Goal: Obtain resource: Obtain resource

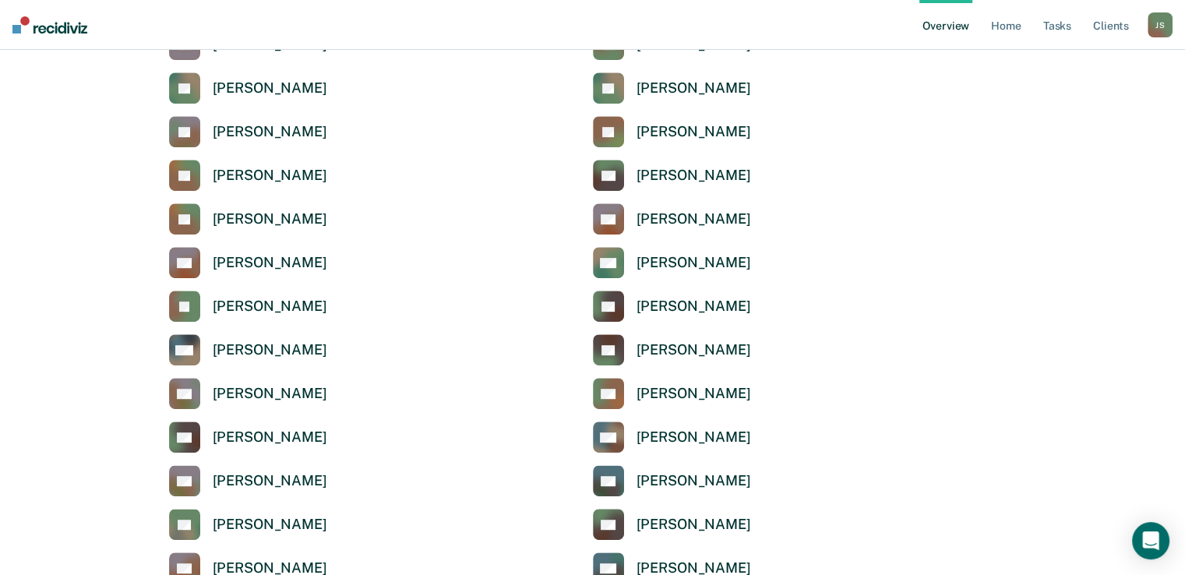
scroll to position [681, 0]
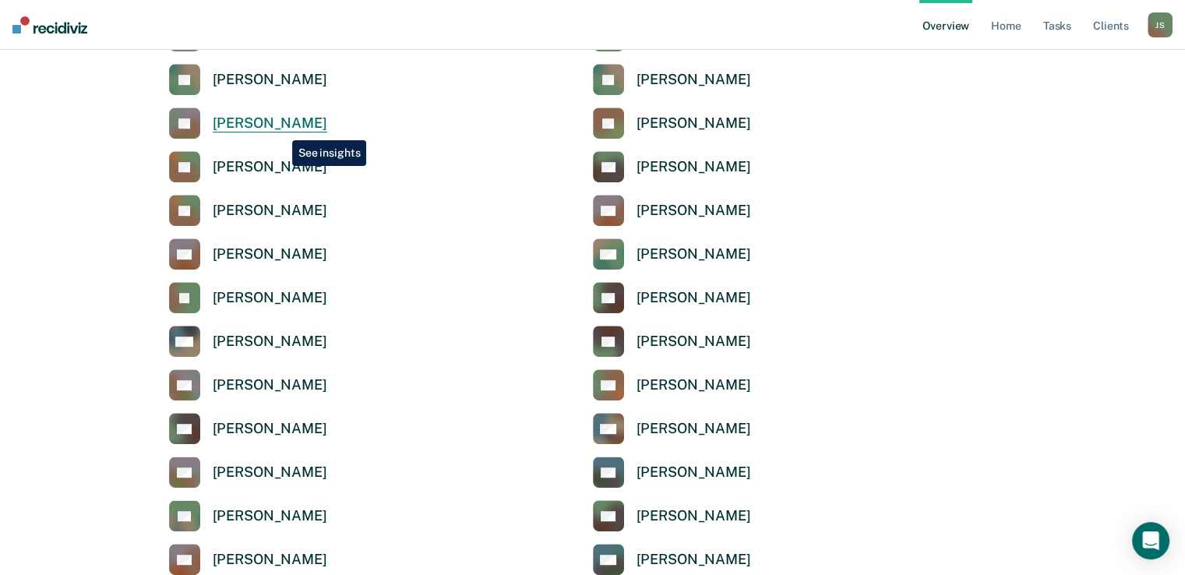
click at [281, 129] on div "[PERSON_NAME]" at bounding box center [270, 124] width 115 height 18
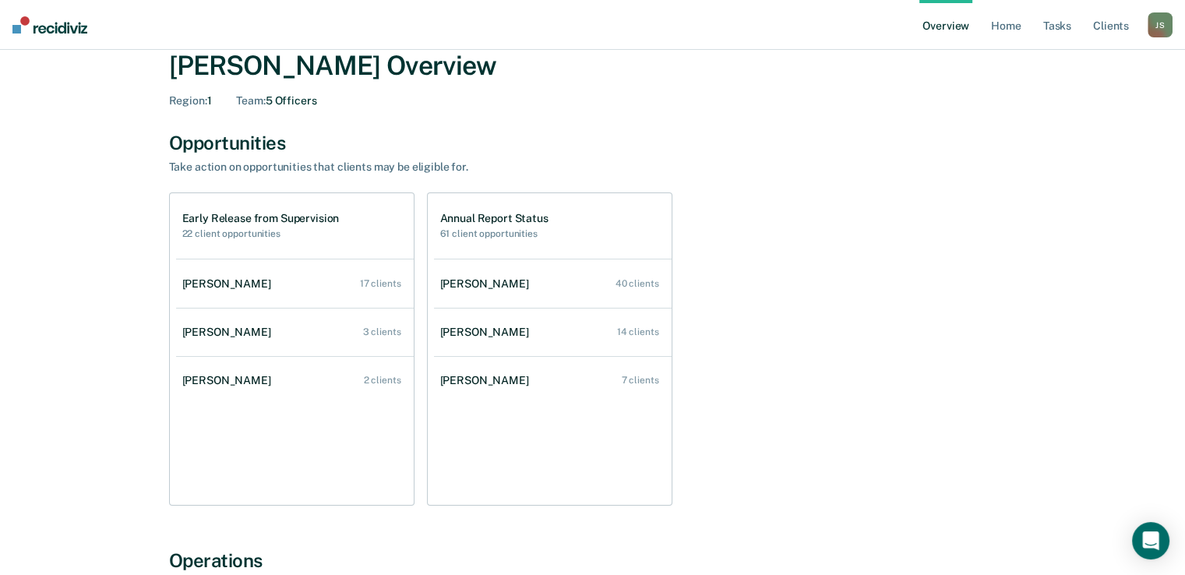
scroll to position [48, 0]
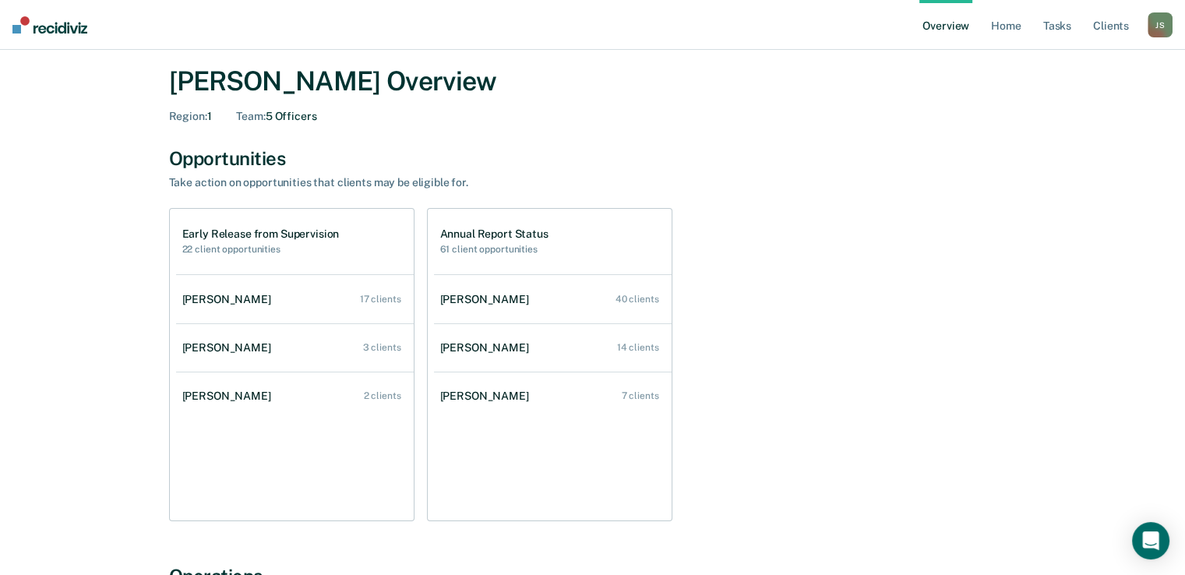
click at [193, 266] on div "Early Release from Supervision 22 client opportunities" at bounding box center [295, 241] width 238 height 65
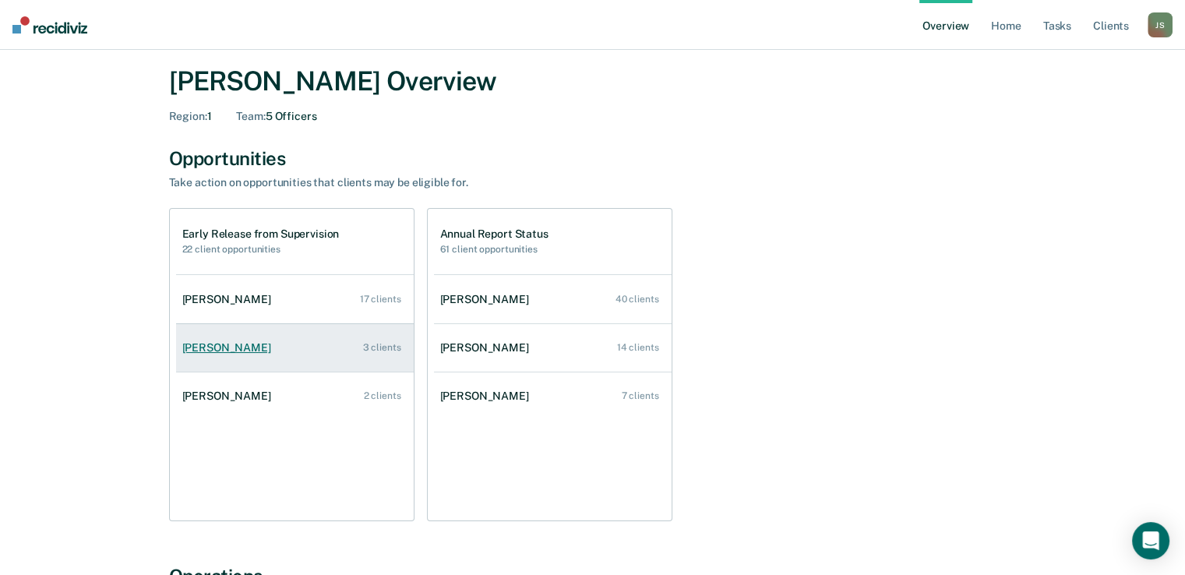
click at [229, 353] on div "[PERSON_NAME]" at bounding box center [229, 347] width 95 height 13
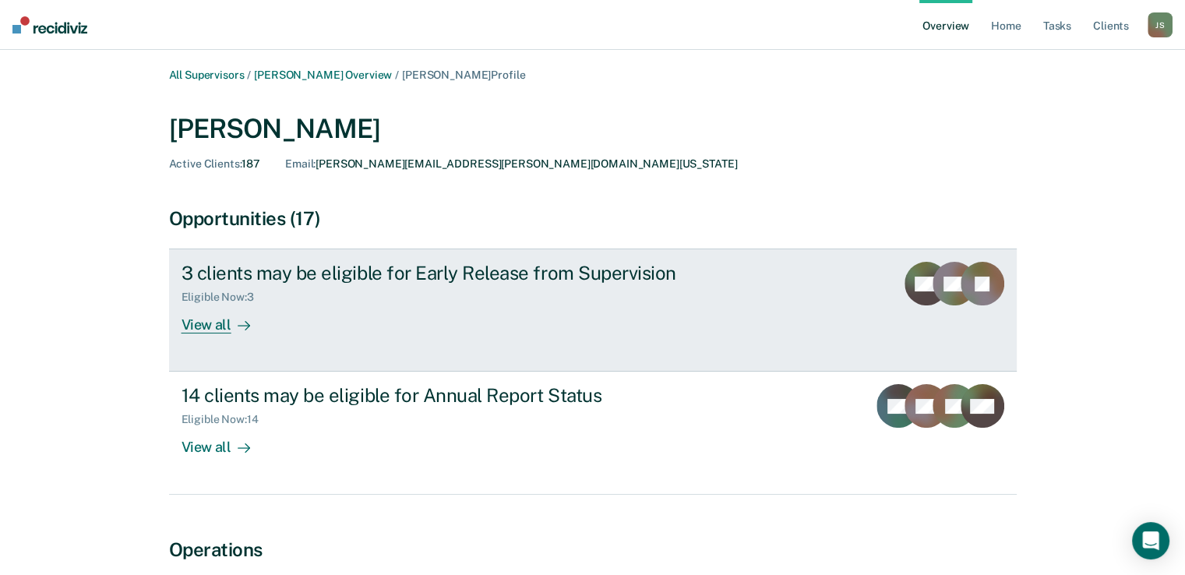
click at [221, 319] on div "View all" at bounding box center [225, 319] width 87 height 30
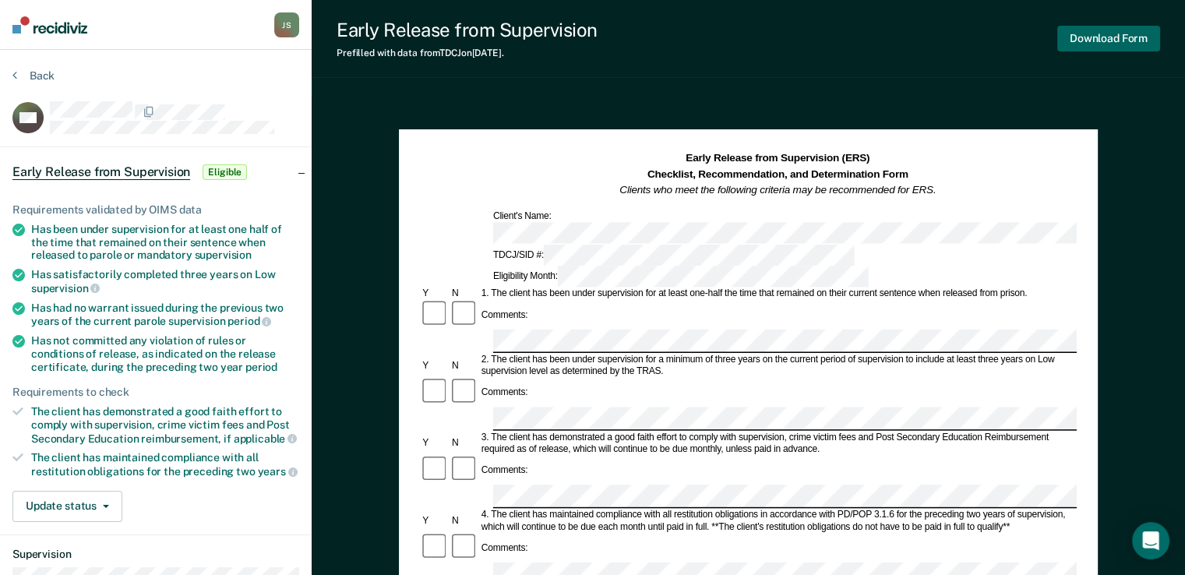
click at [1131, 32] on button "Download Form" at bounding box center [1108, 39] width 103 height 26
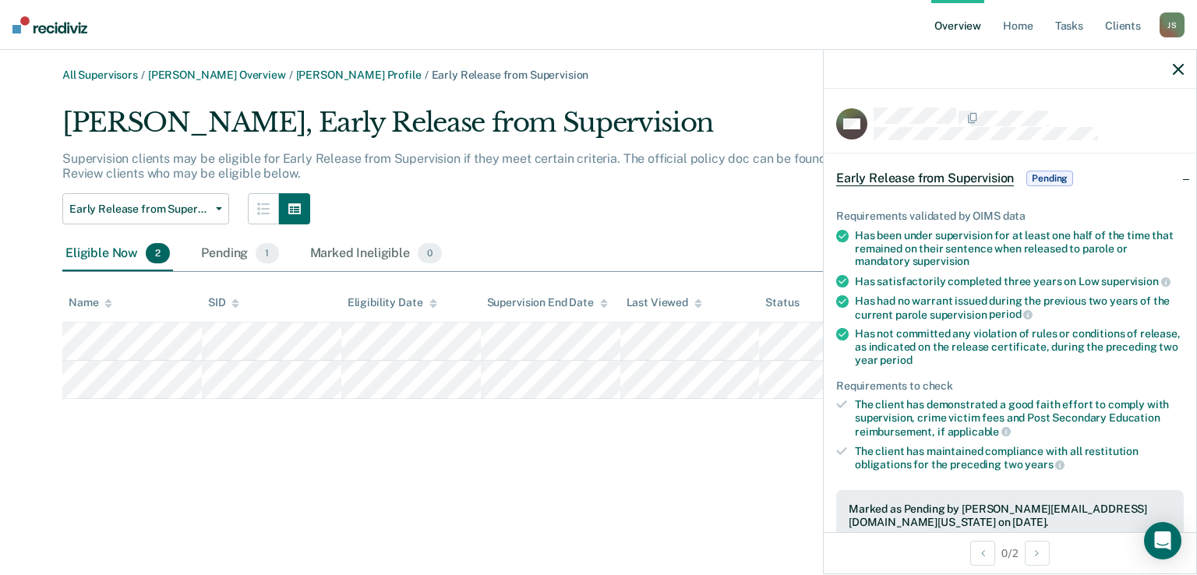
click at [1181, 70] on icon "button" at bounding box center [1178, 69] width 11 height 11
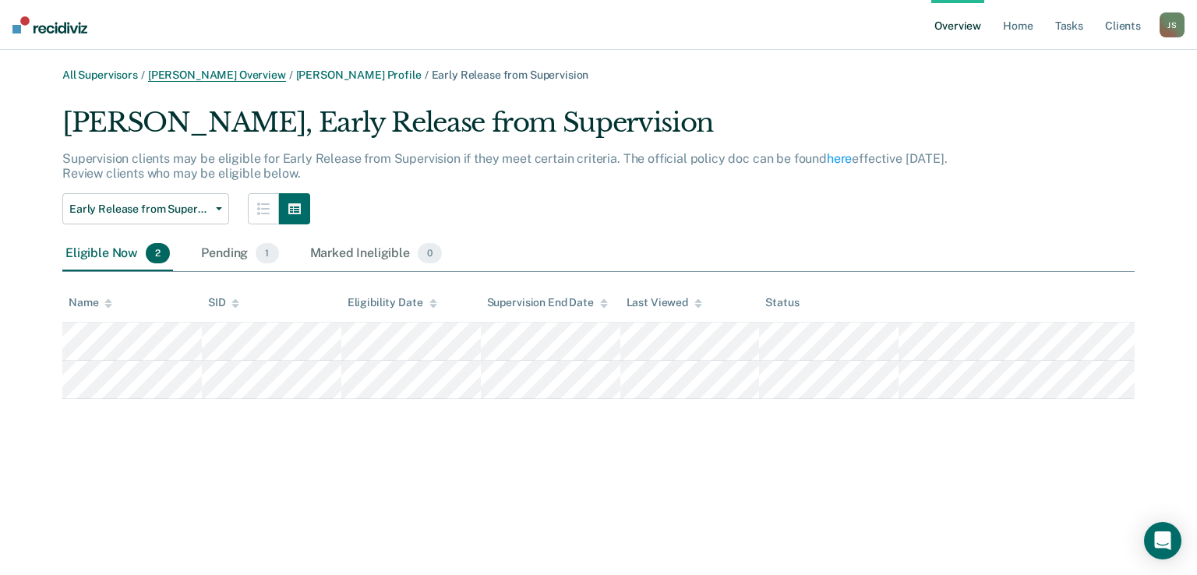
click at [265, 75] on link "[PERSON_NAME] Overview" at bounding box center [217, 75] width 138 height 13
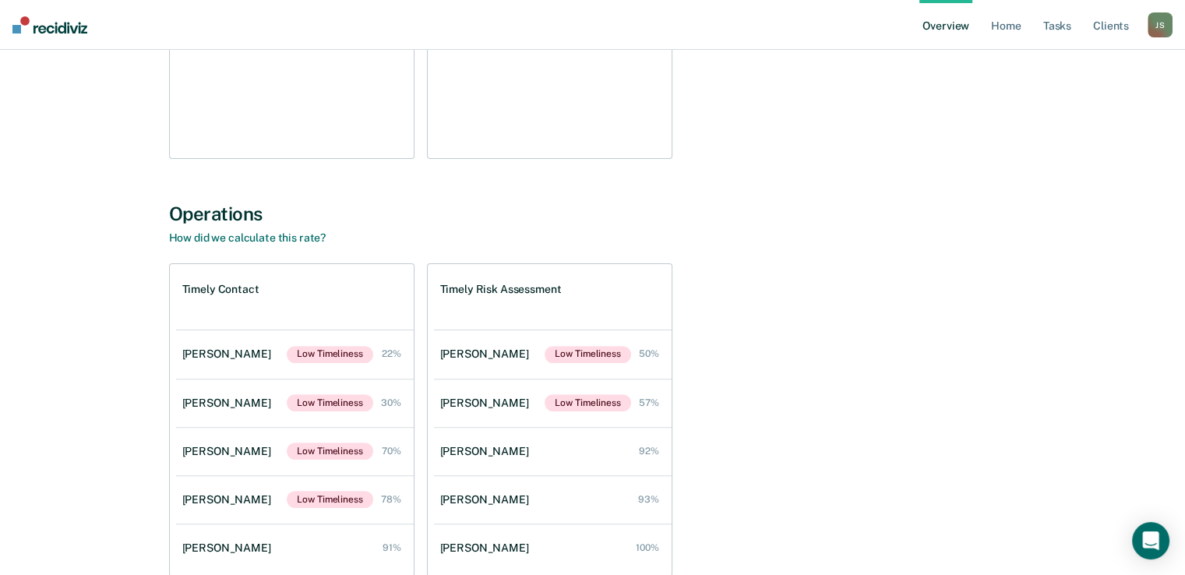
scroll to position [492, 0]
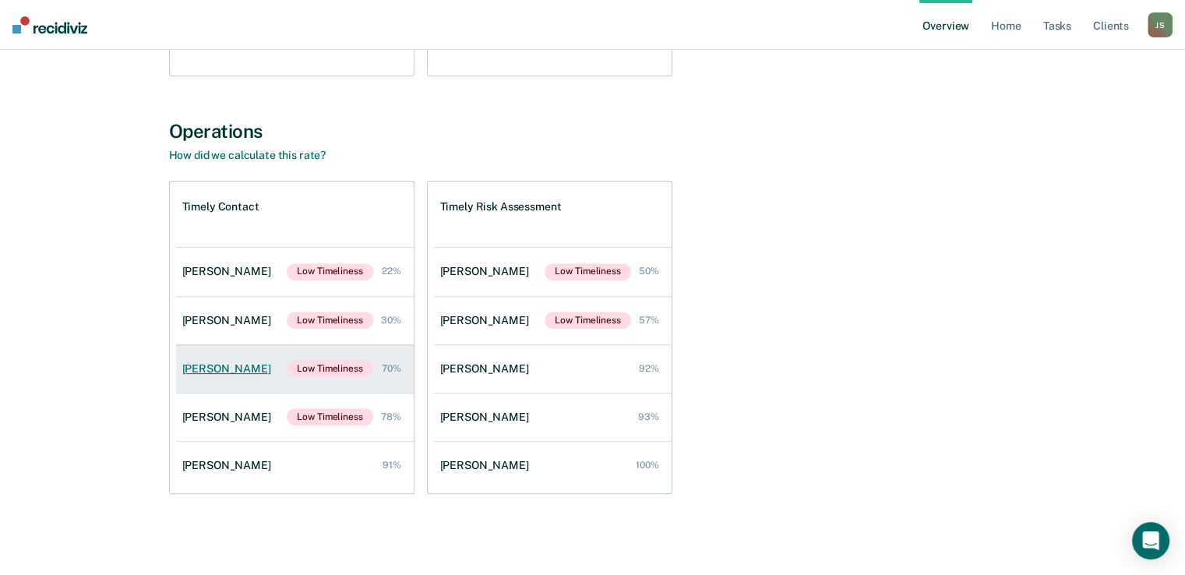
click at [221, 374] on div "[PERSON_NAME]" at bounding box center [229, 368] width 95 height 13
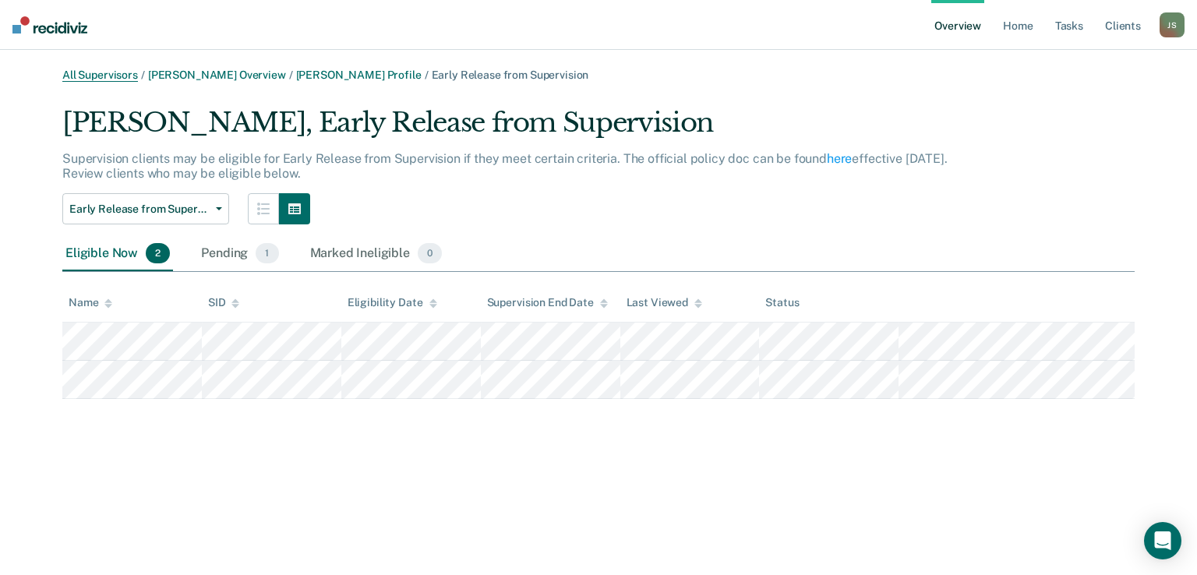
click at [108, 71] on link "All Supervisors" at bounding box center [100, 75] width 76 height 13
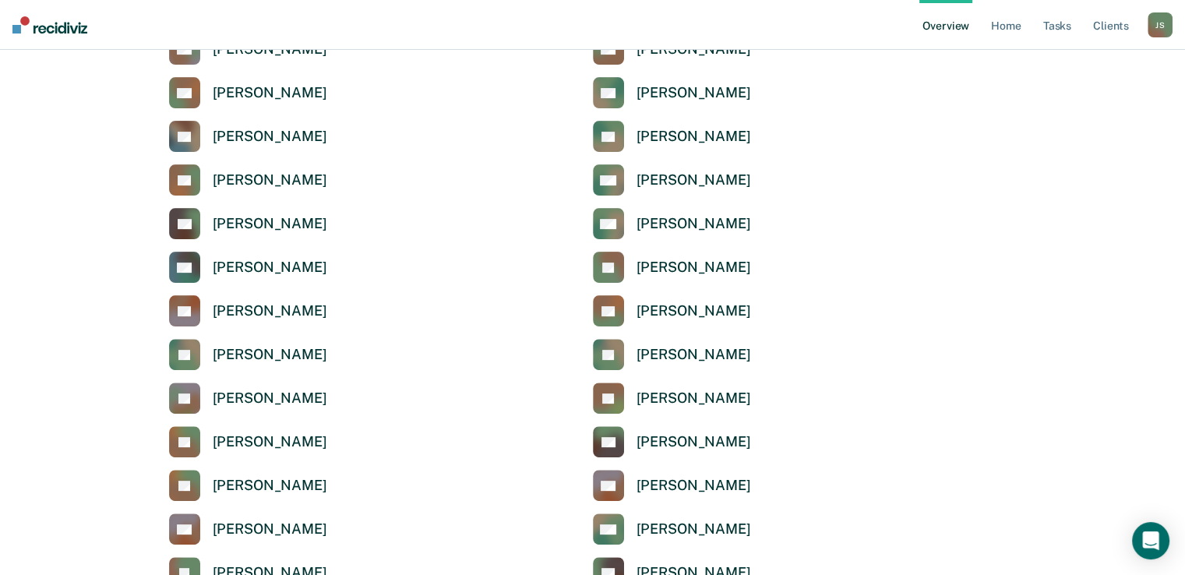
scroll to position [486, 0]
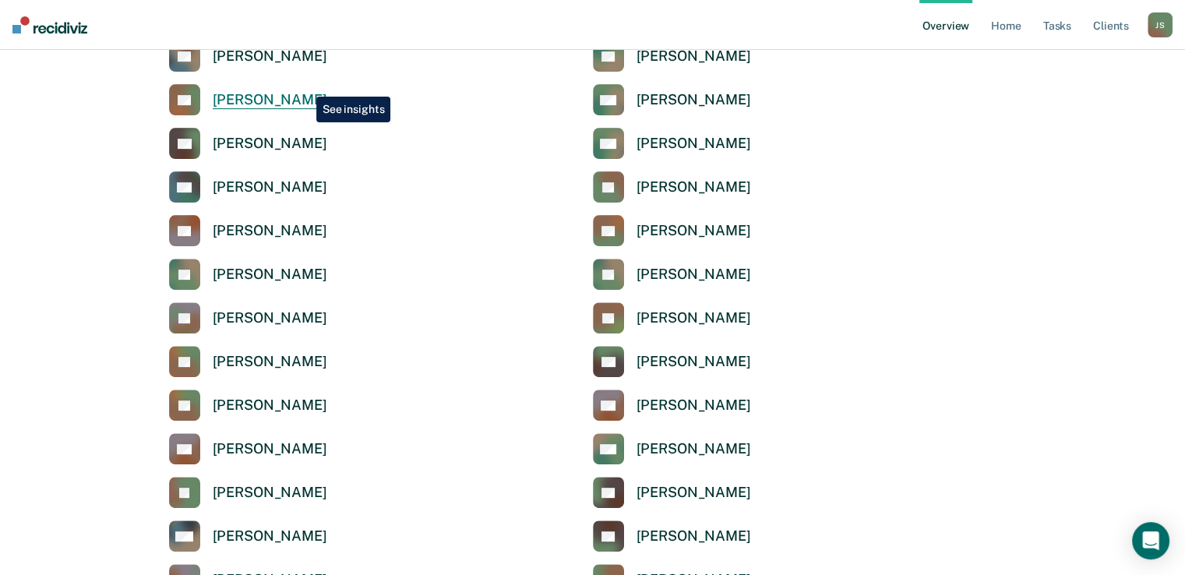
click at [305, 85] on link "CT [PERSON_NAME]" at bounding box center [248, 99] width 158 height 31
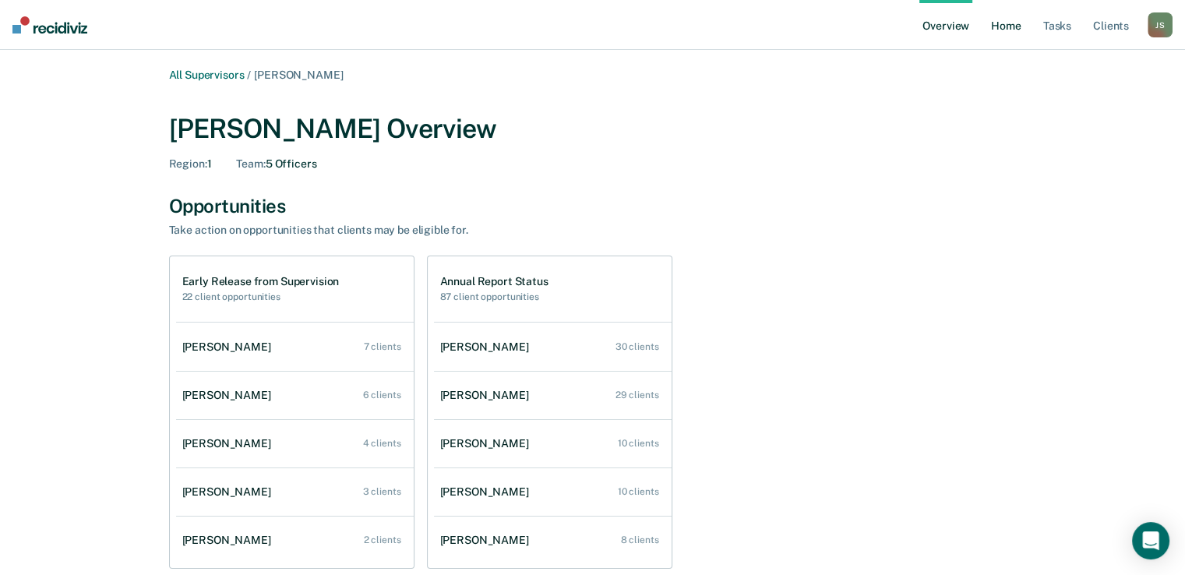
click at [1011, 30] on link "Home" at bounding box center [1006, 25] width 36 height 50
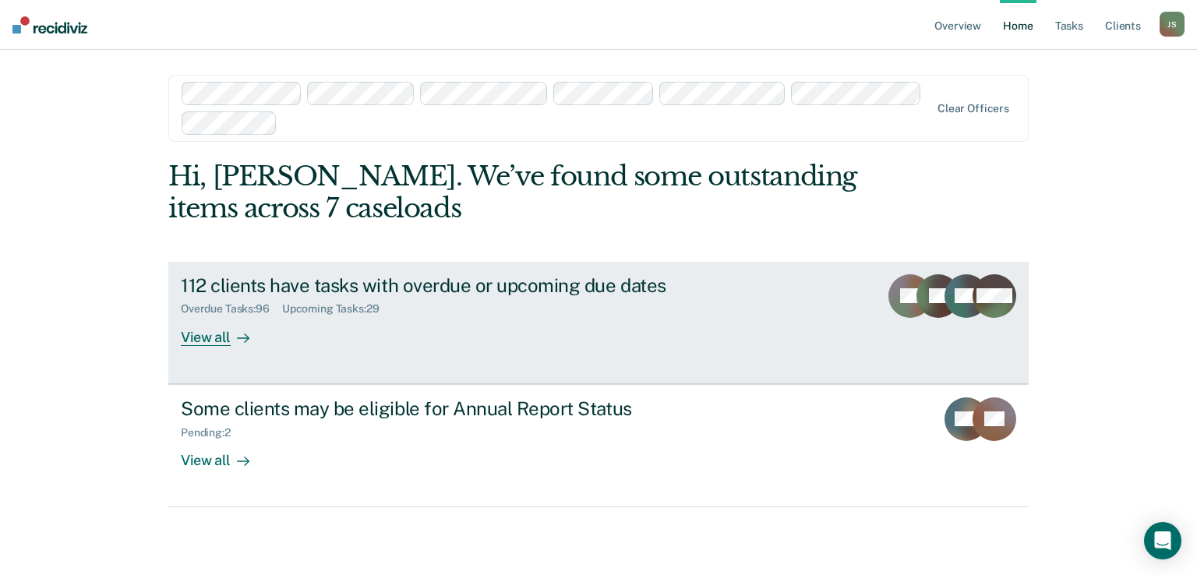
click at [203, 337] on div "View all" at bounding box center [224, 331] width 87 height 30
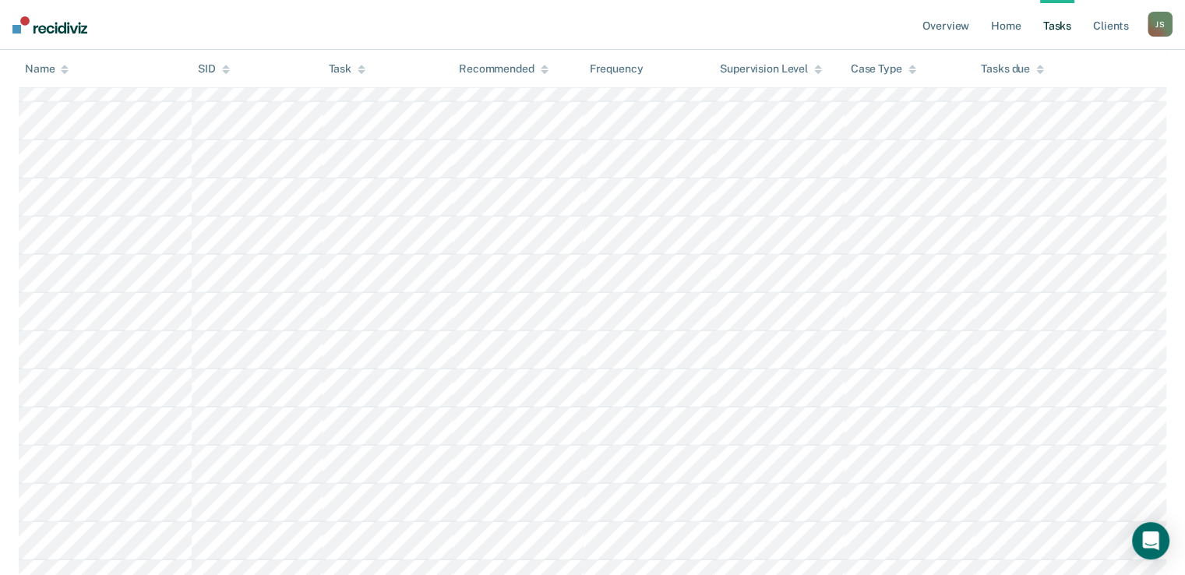
scroll to position [4222, 0]
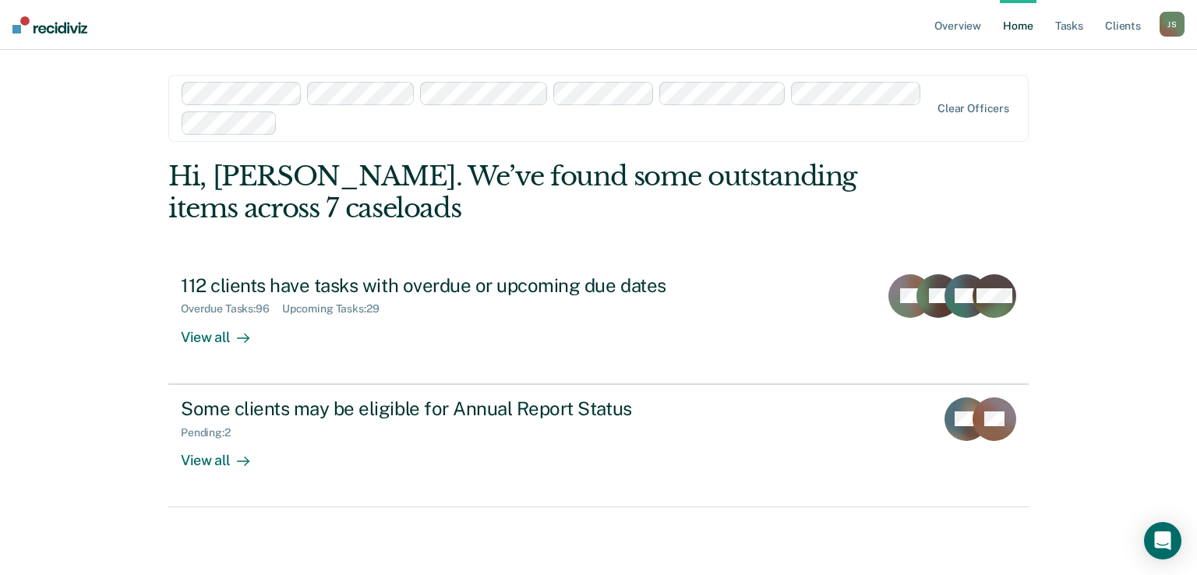
click at [84, 309] on div "Overview Home Tasks Client s [PERSON_NAME] [PERSON_NAME] Profile How it works L…" at bounding box center [598, 287] width 1197 height 575
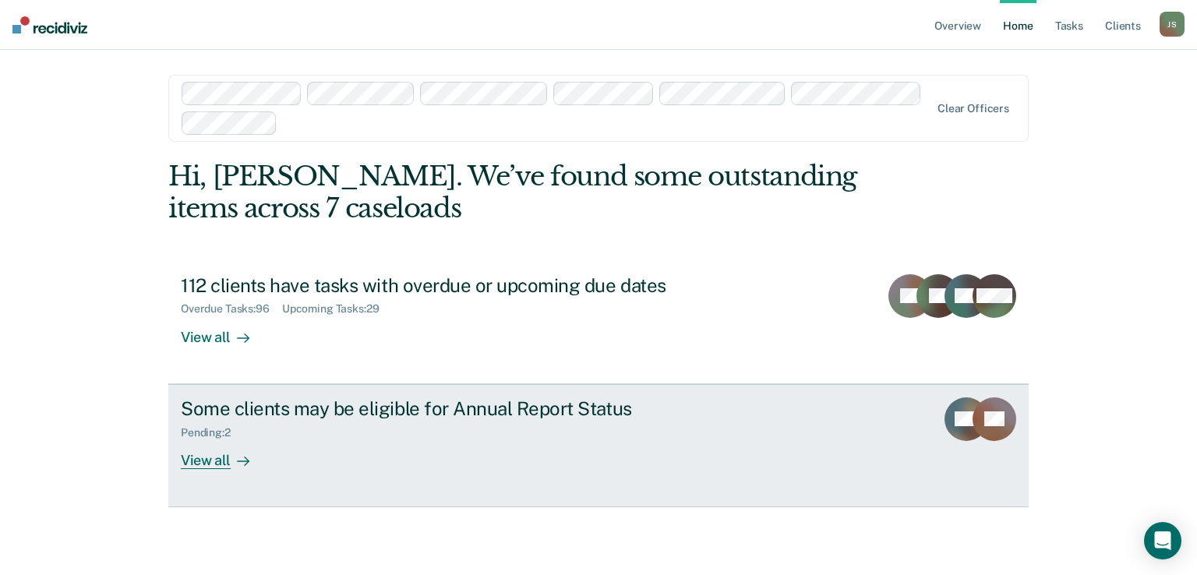
click at [224, 456] on div "View all" at bounding box center [224, 454] width 87 height 30
